Goal: Information Seeking & Learning: Find specific fact

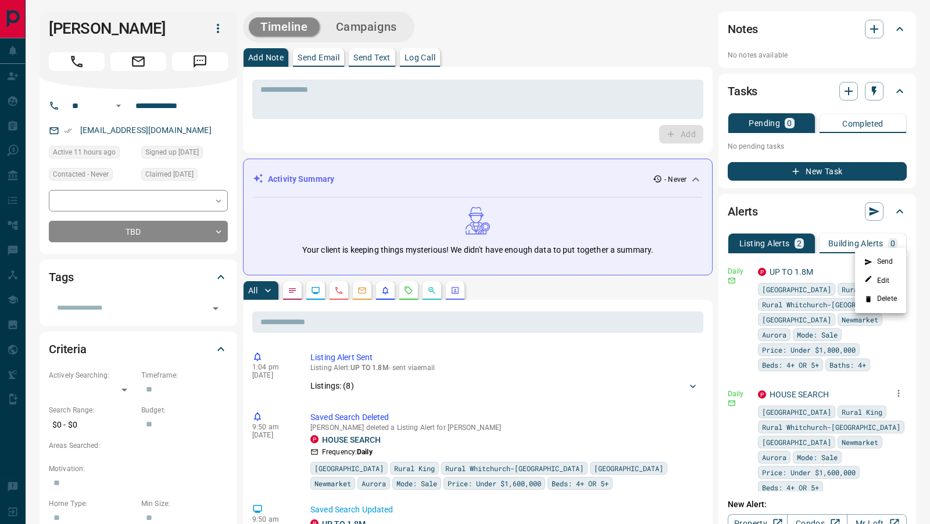
scroll to position [152, 0]
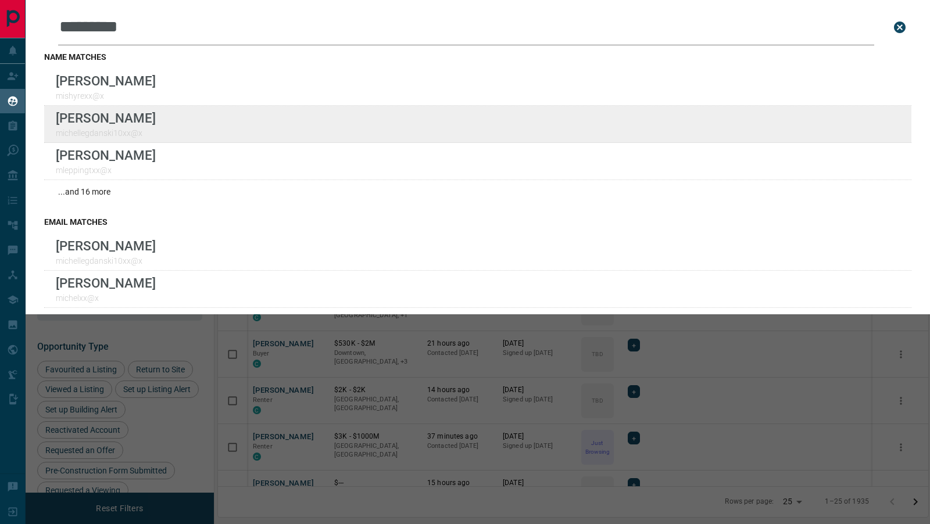
scroll to position [421, 710]
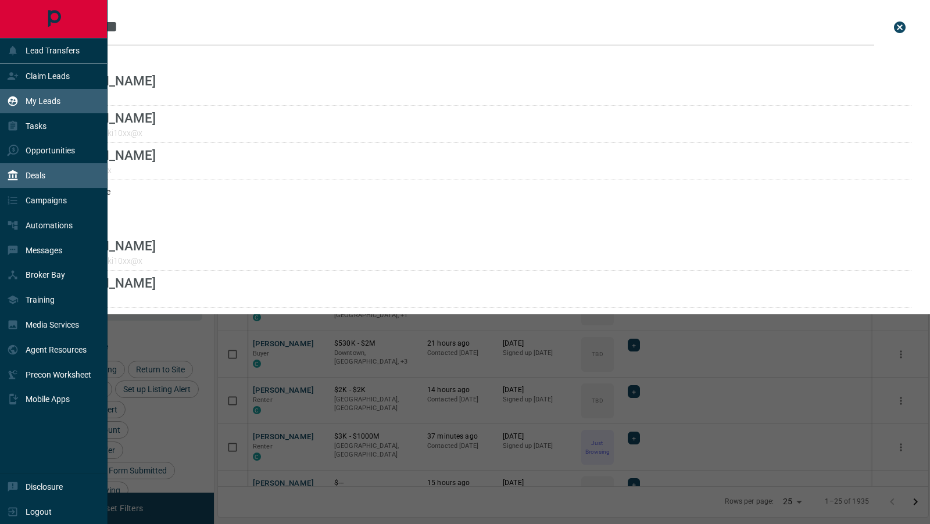
click at [54, 176] on div "Deals" at bounding box center [54, 175] width 108 height 25
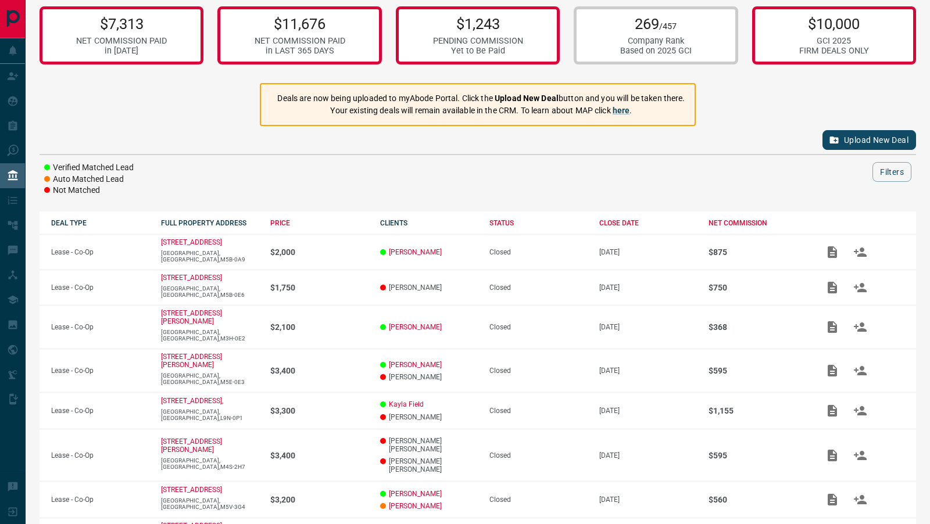
scroll to position [19, 0]
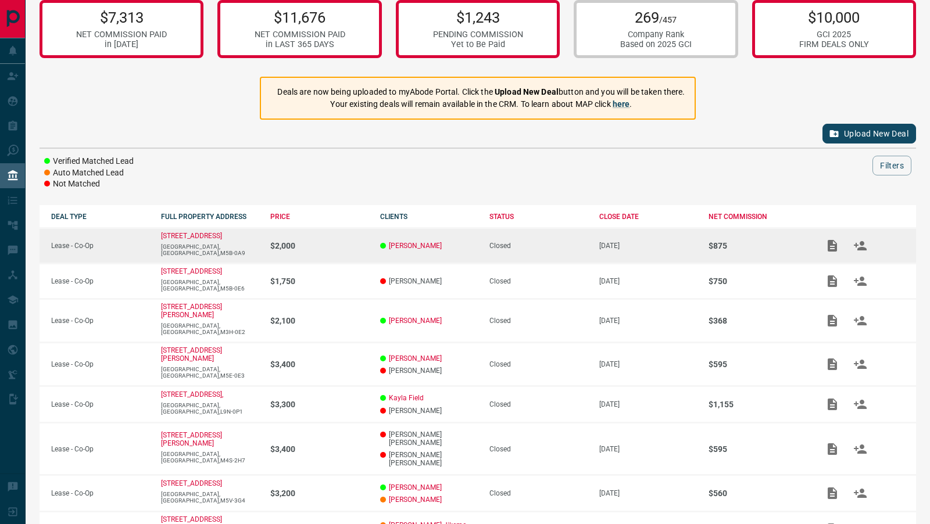
click at [277, 242] on p "$2,000" at bounding box center [319, 245] width 98 height 9
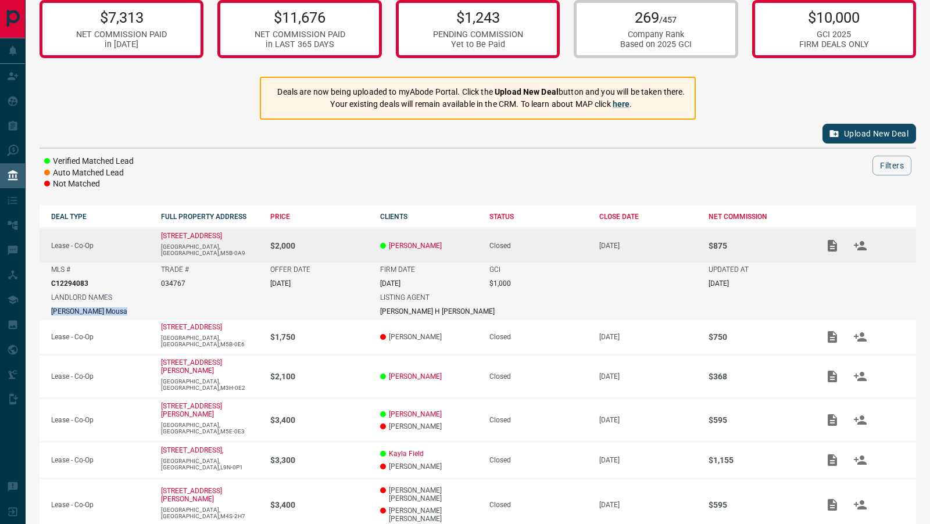
drag, startPoint x: 91, startPoint y: 310, endPoint x: 48, endPoint y: 310, distance: 43.0
click at [48, 310] on td "LANDLORD NAMES Jalal Mousa" at bounding box center [204, 305] width 329 height 29
click at [159, 289] on td "TRADE # 034767" at bounding box center [204, 277] width 110 height 28
click at [206, 233] on p "159 Dundas Street East,1009" at bounding box center [191, 236] width 61 height 8
click at [829, 236] on button "Add / View Documents" at bounding box center [832, 246] width 28 height 28
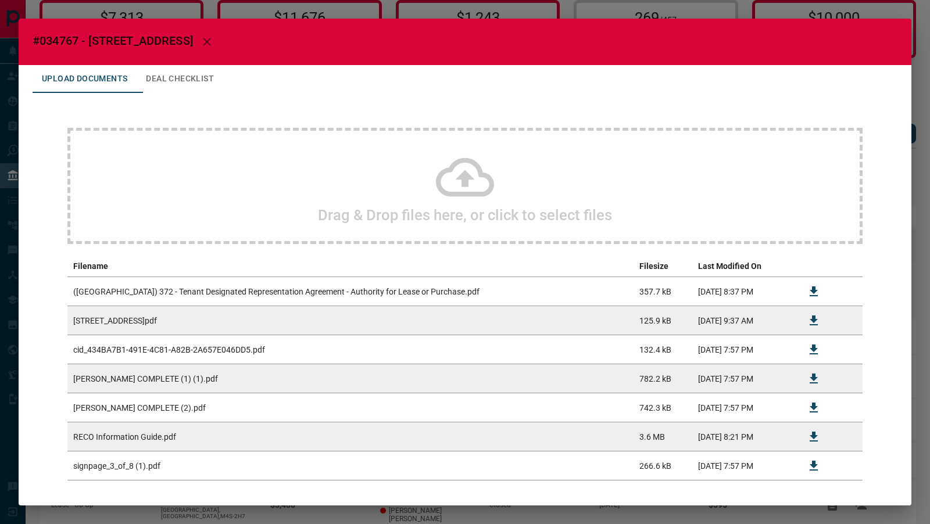
click at [924, 44] on div "#034767 - 159 Dundas Street East,1009 Upload Documents Deal Checklist Drag & Dr…" at bounding box center [465, 262] width 930 height 524
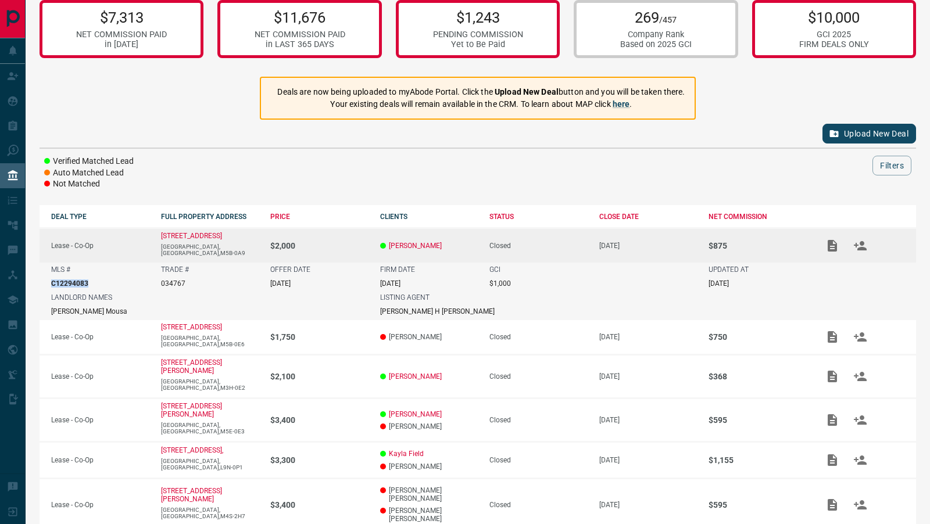
drag, startPoint x: 91, startPoint y: 282, endPoint x: 50, endPoint y: 280, distance: 40.7
click at [50, 280] on td "MLS # C12294083" at bounding box center [95, 277] width 110 height 28
copy p "C12294083"
click at [237, 284] on div "TRADE # 034767" at bounding box center [210, 277] width 98 height 22
drag, startPoint x: 438, startPoint y: 309, endPoint x: 368, endPoint y: 301, distance: 70.1
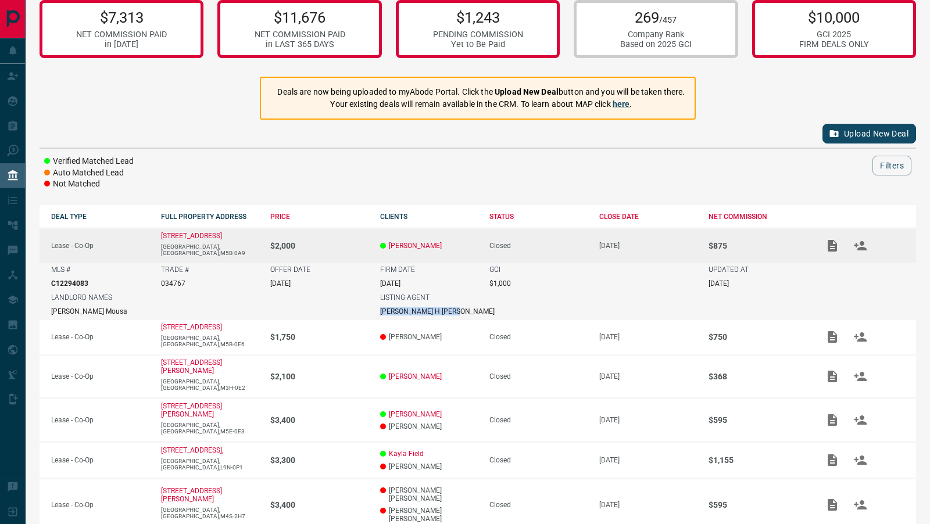
click at [368, 301] on td "LISTING AGENT Carlene H Homer" at bounding box center [532, 305] width 329 height 29
copy div "Carlene H Homer"
click at [370, 263] on td "FIRM DATE Jul 27, 2025" at bounding box center [423, 277] width 110 height 28
drag, startPoint x: 422, startPoint y: 281, endPoint x: 370, endPoint y: 284, distance: 53.0
click at [370, 284] on td "FIRM DATE Jul 27, 2025" at bounding box center [423, 277] width 110 height 28
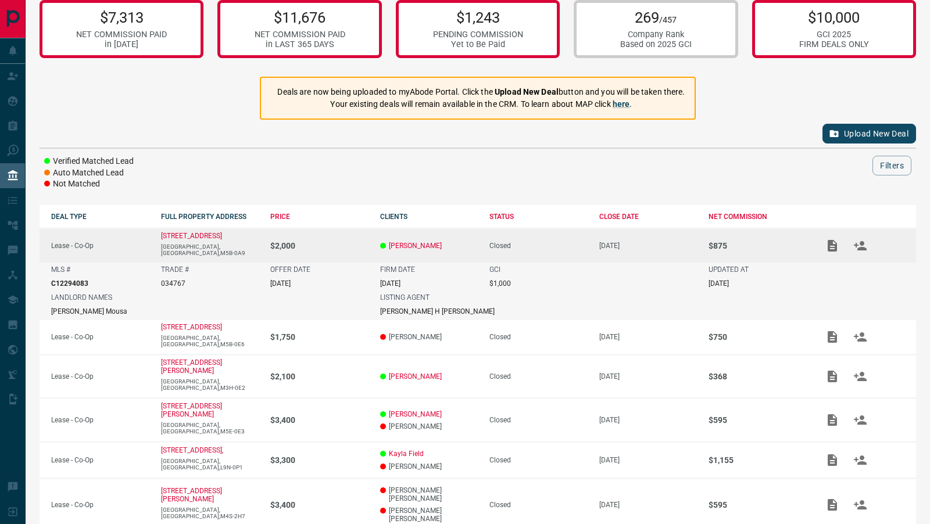
copy p "Jul 27, 2025"
drag, startPoint x: 260, startPoint y: 238, endPoint x: 152, endPoint y: 240, distance: 108.7
click at [152, 240] on tr "Lease - Co-Op 159 Dundas Street East,1009 Toronto,ON,M5B-0A9 $2,000 Jerome Smit…" at bounding box center [478, 245] width 876 height 35
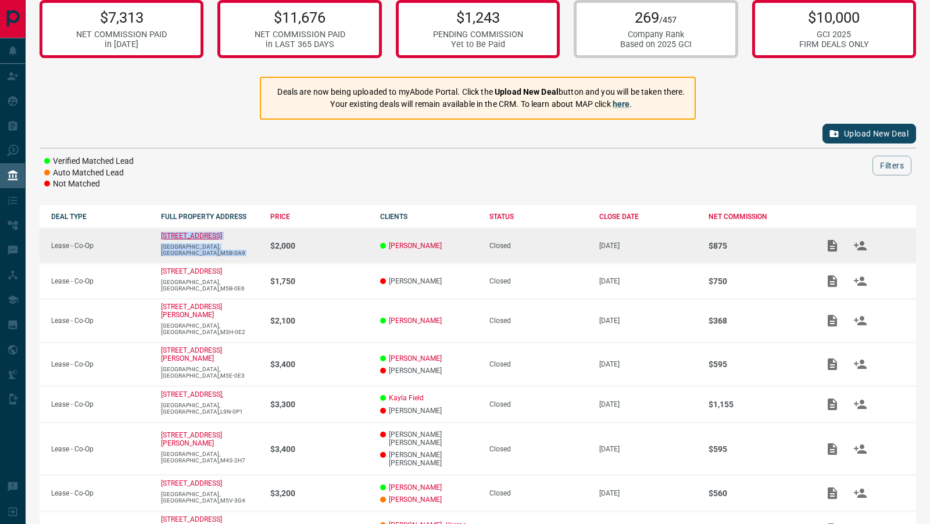
copy td "159 Dundas Street East,1009 Toronto,ON,M5B-0A9"
click at [248, 250] on p "Toronto,ON,M5B-0A9" at bounding box center [210, 249] width 98 height 13
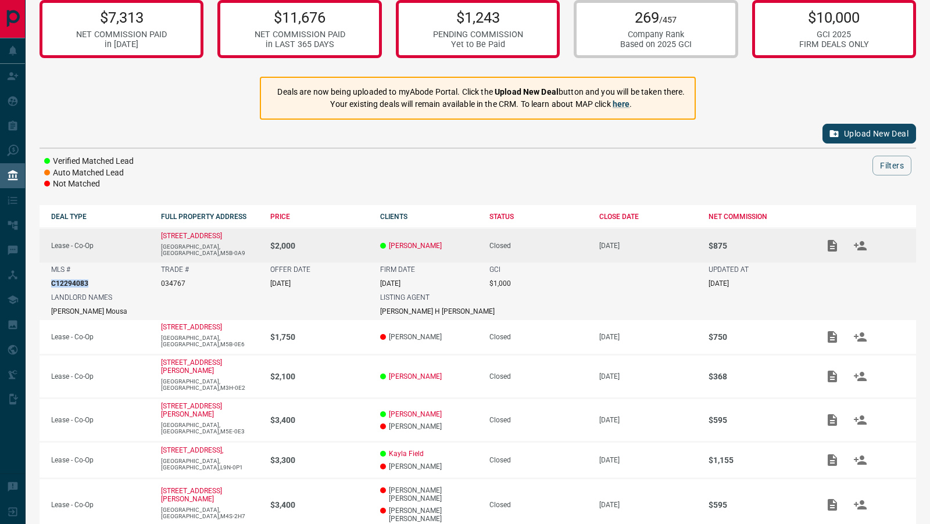
drag, startPoint x: 92, startPoint y: 284, endPoint x: 44, endPoint y: 285, distance: 48.2
click at [44, 286] on td "MLS # C12294083" at bounding box center [95, 277] width 110 height 28
copy p "C12294083"
drag, startPoint x: 446, startPoint y: 243, endPoint x: 431, endPoint y: 246, distance: 16.1
click at [431, 246] on p "Jerome Smith" at bounding box center [429, 246] width 98 height 8
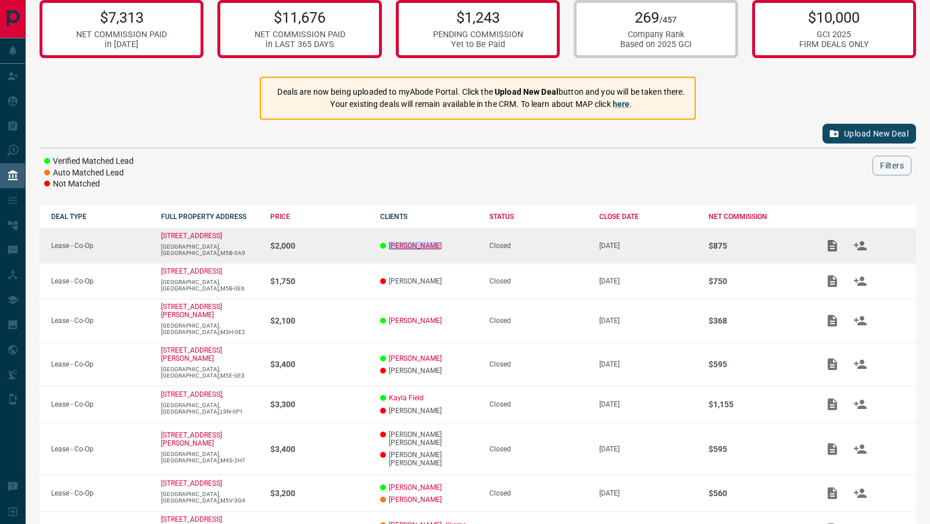
copy link "Jerome Smith"
click at [276, 250] on td "$2,000" at bounding box center [314, 245] width 110 height 35
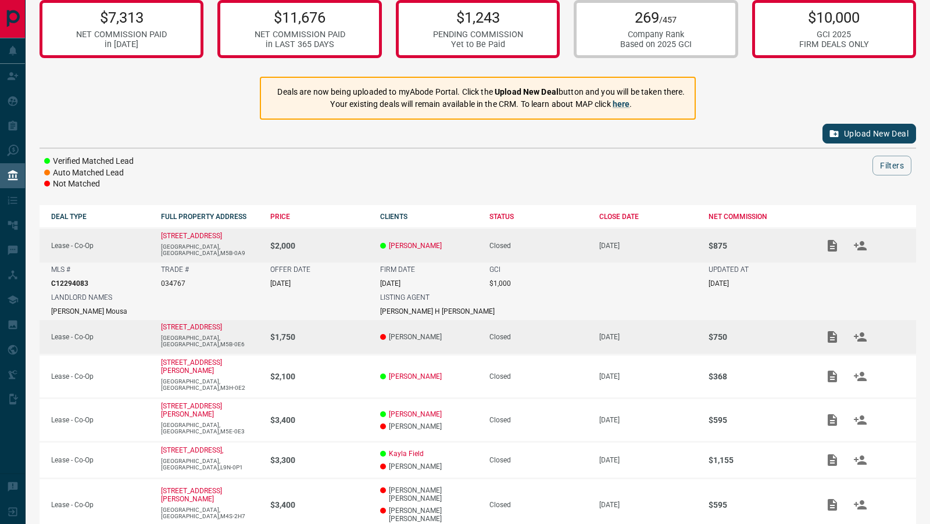
click at [472, 336] on p "Kharely Robles" at bounding box center [429, 337] width 98 height 8
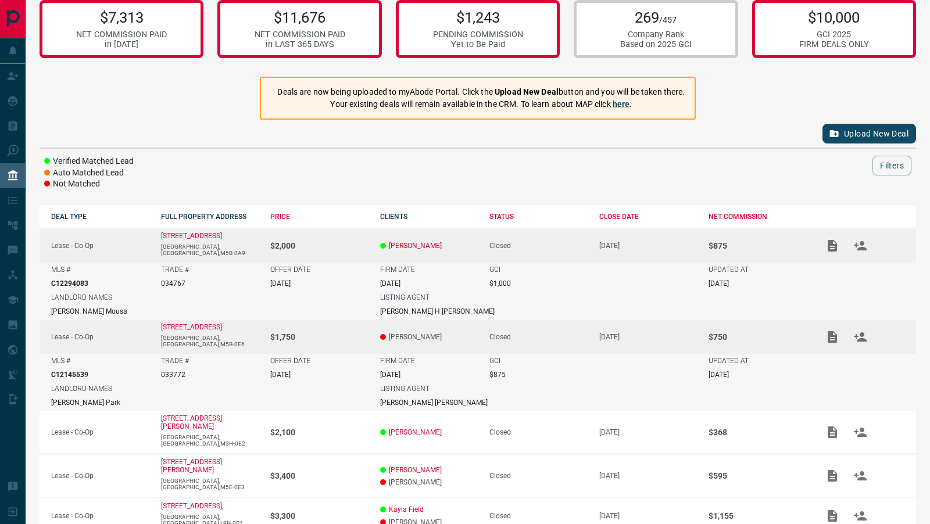
click at [483, 288] on td "GCI $1,000" at bounding box center [533, 277] width 110 height 28
drag, startPoint x: 318, startPoint y: 281, endPoint x: 264, endPoint y: 282, distance: 54.6
click at [264, 282] on td "OFFER DATE Jul 25, 2025" at bounding box center [314, 277] width 110 height 28
copy p "Jul 25, 2025"
